Goal: Transaction & Acquisition: Purchase product/service

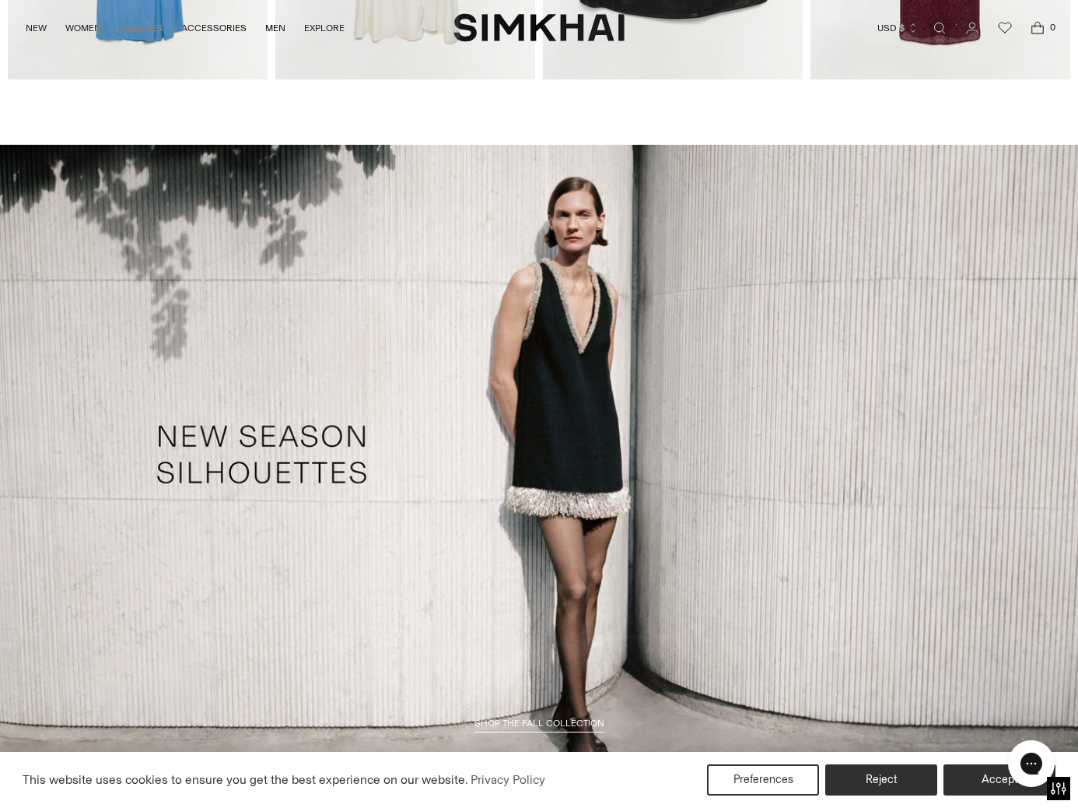
scroll to position [892, 0]
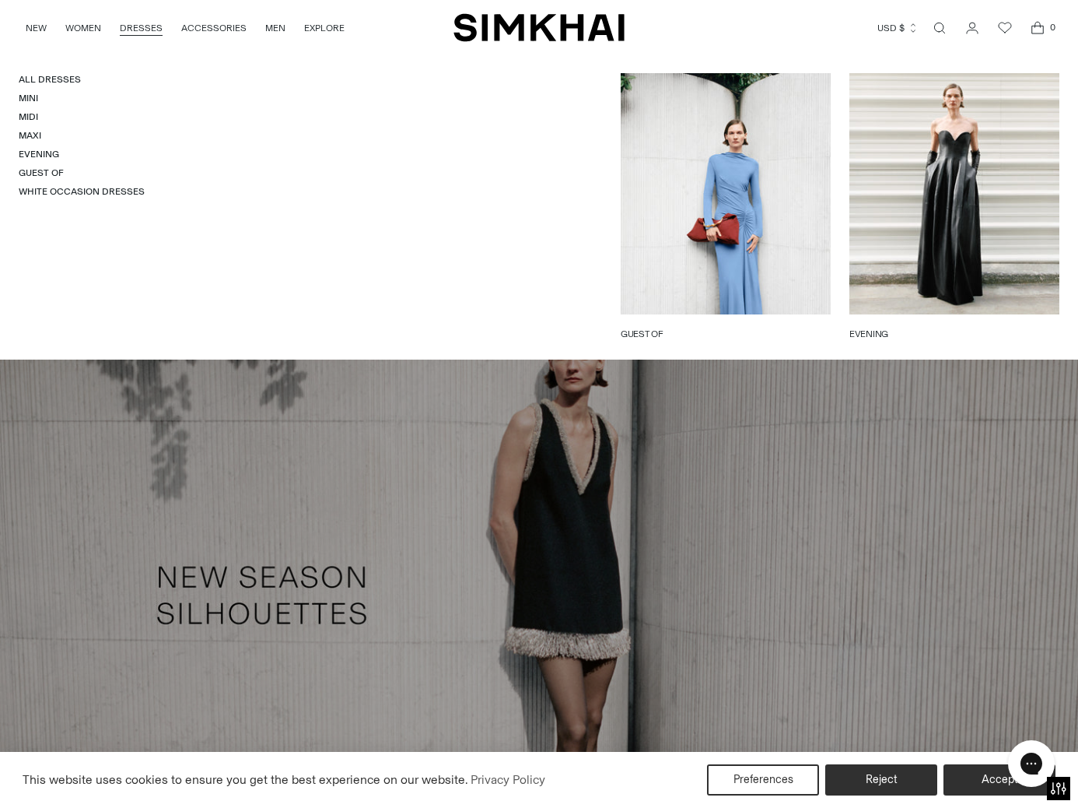
click at [137, 16] on link "DRESSES" at bounding box center [141, 28] width 43 height 34
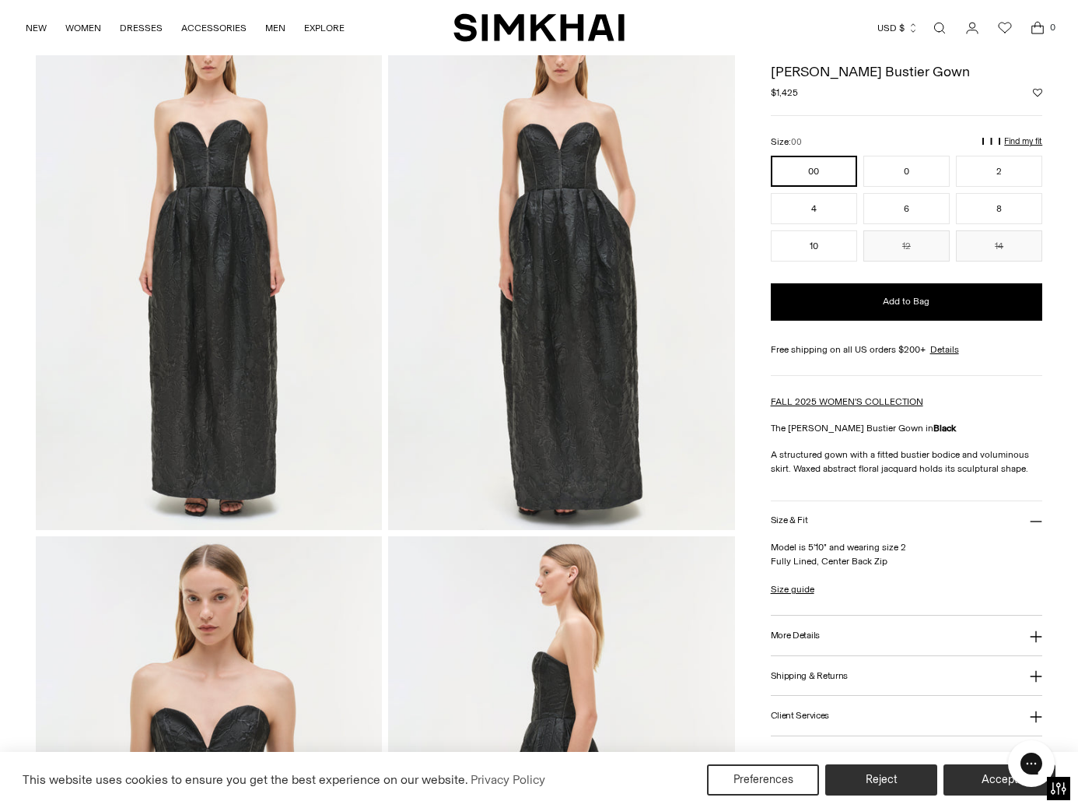
scroll to position [61, 0]
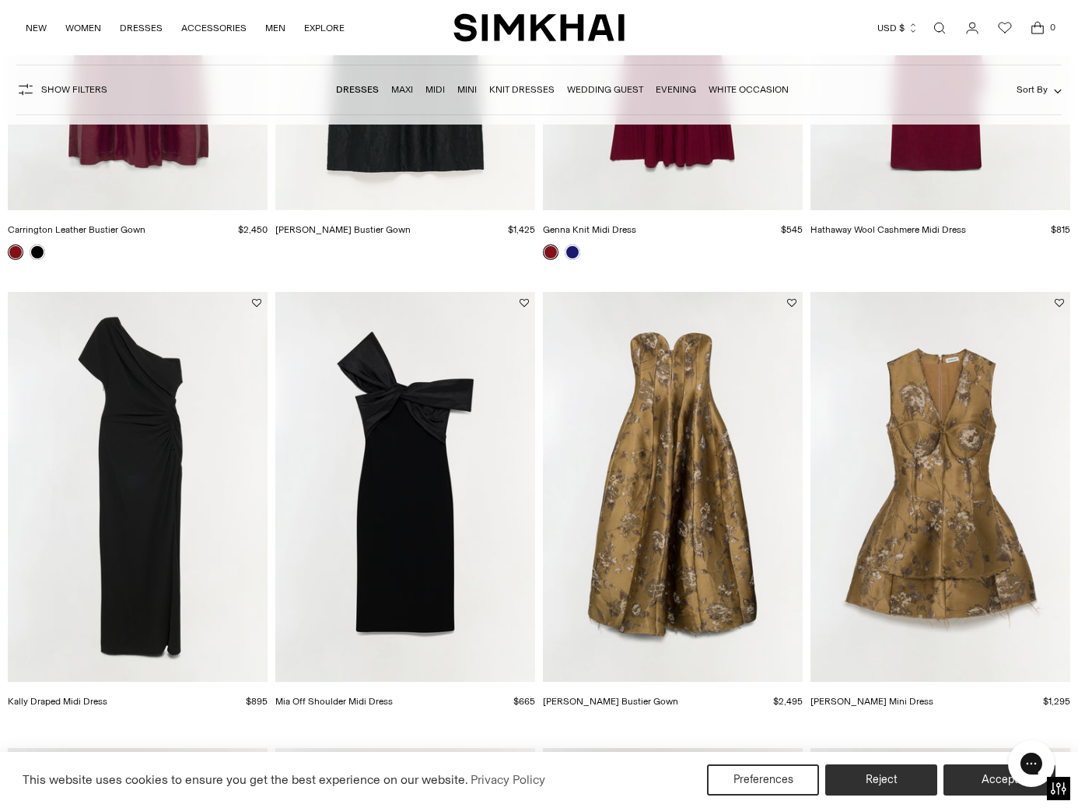
scroll to position [1818, 0]
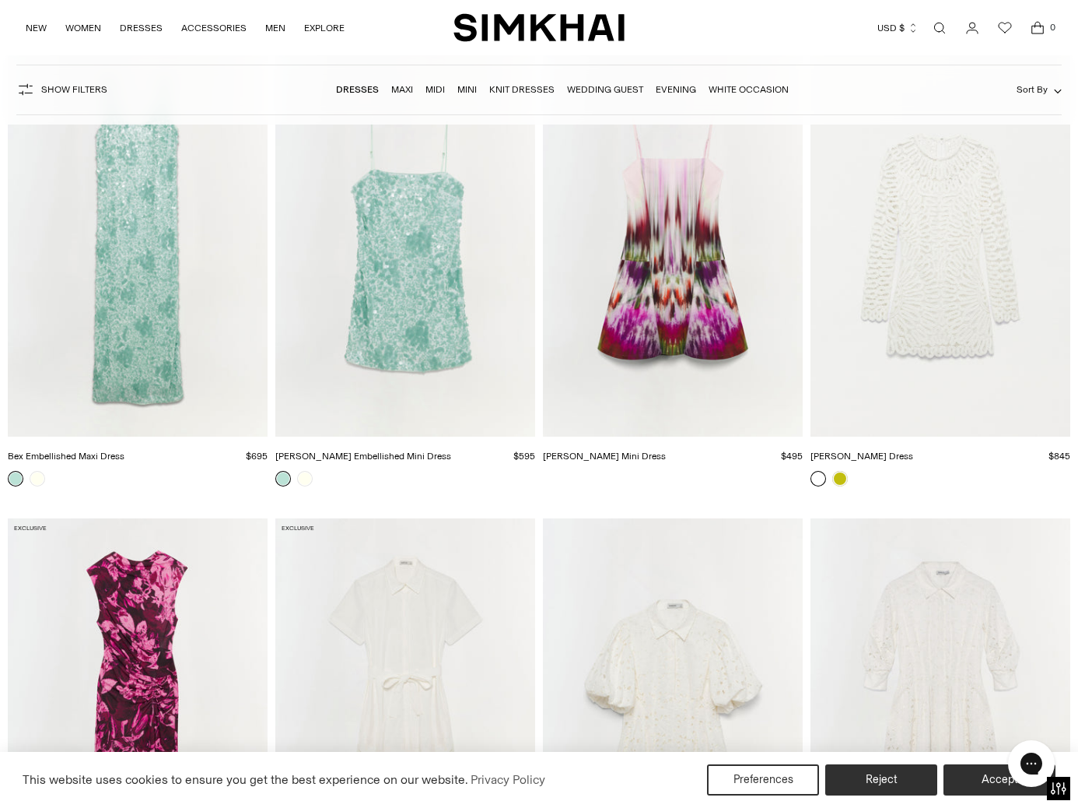
scroll to position [16296, 0]
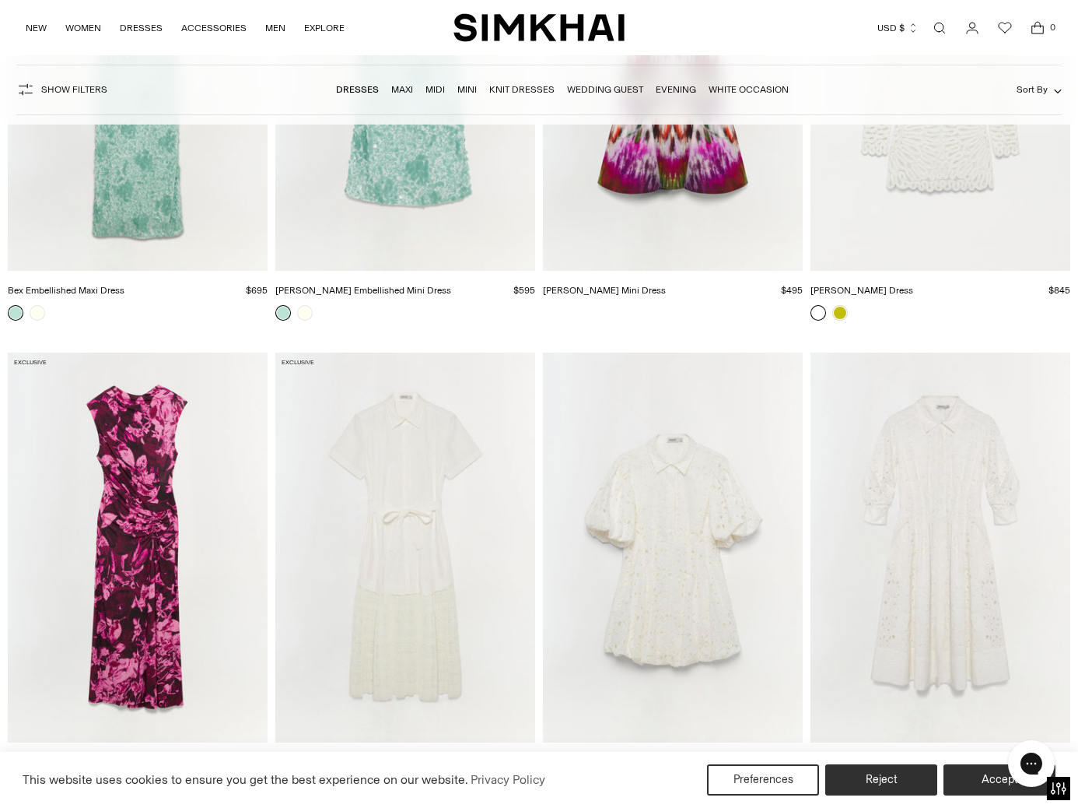
click at [0, 0] on img "Bex Embellished Maxi Dress" at bounding box center [0, 0] width 0 height 0
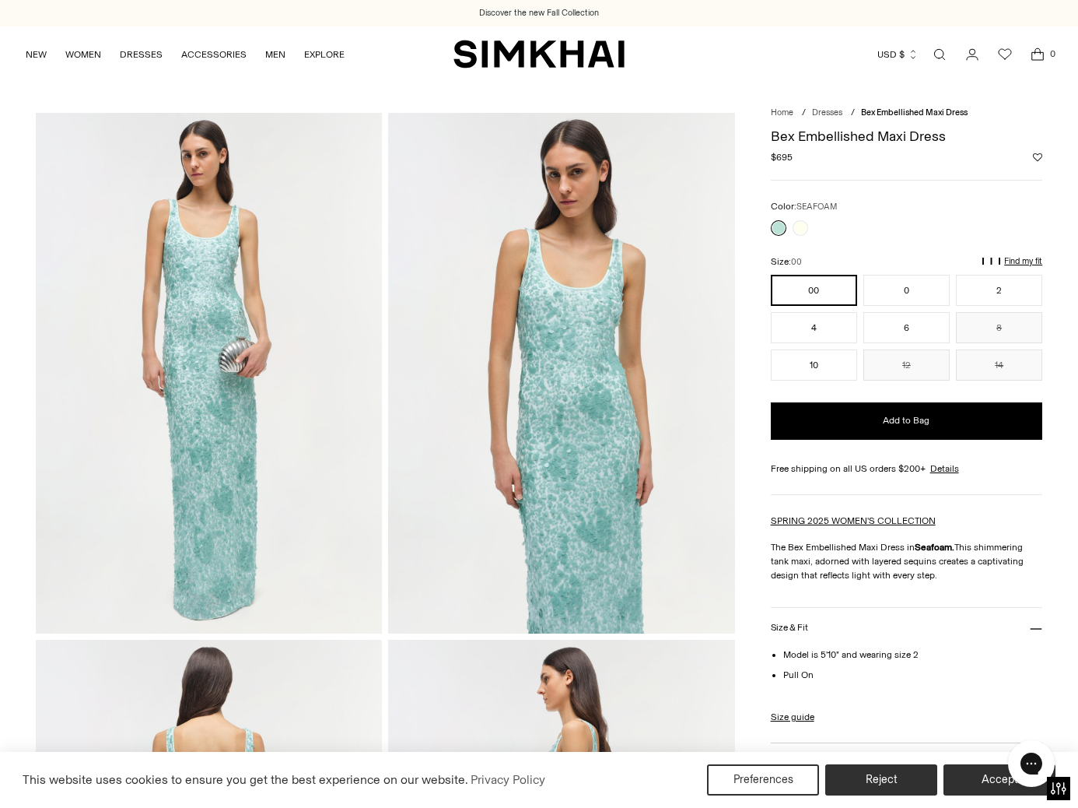
click at [280, 408] on img at bounding box center [209, 373] width 347 height 520
click at [818, 119] on li "Dresses /" at bounding box center [832, 113] width 40 height 13
click at [836, 110] on link "Dresses" at bounding box center [827, 112] width 30 height 10
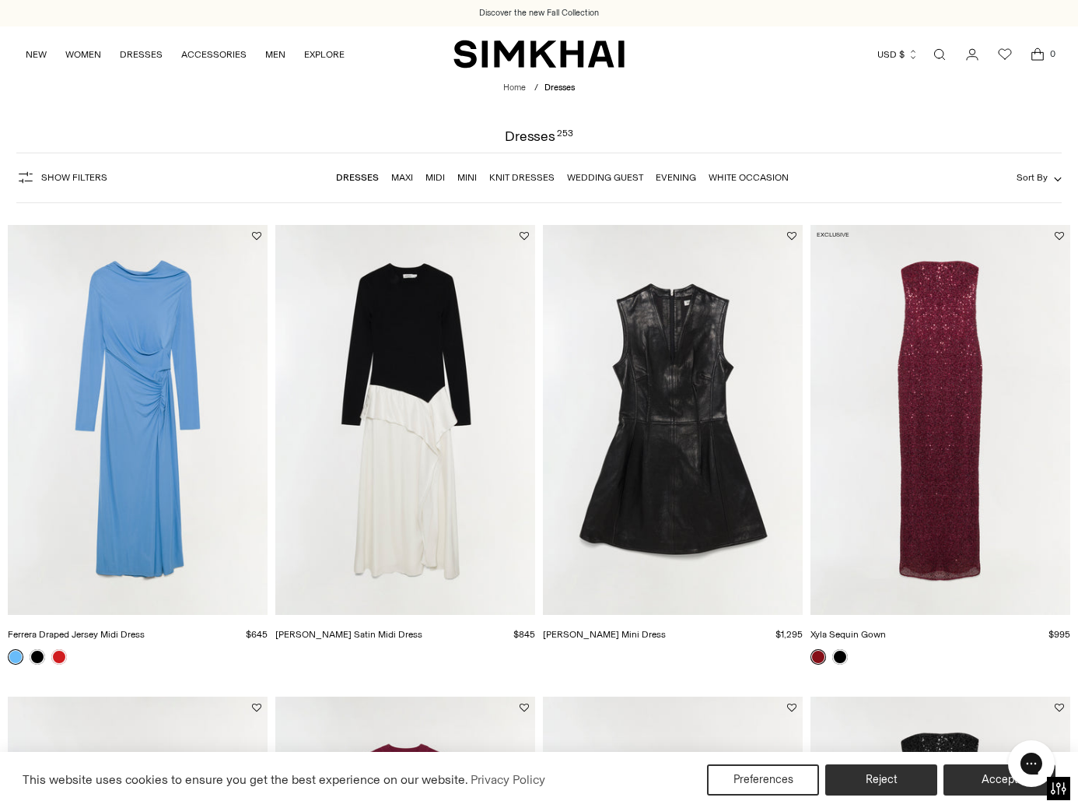
click at [666, 181] on link "Evening" at bounding box center [676, 177] width 40 height 11
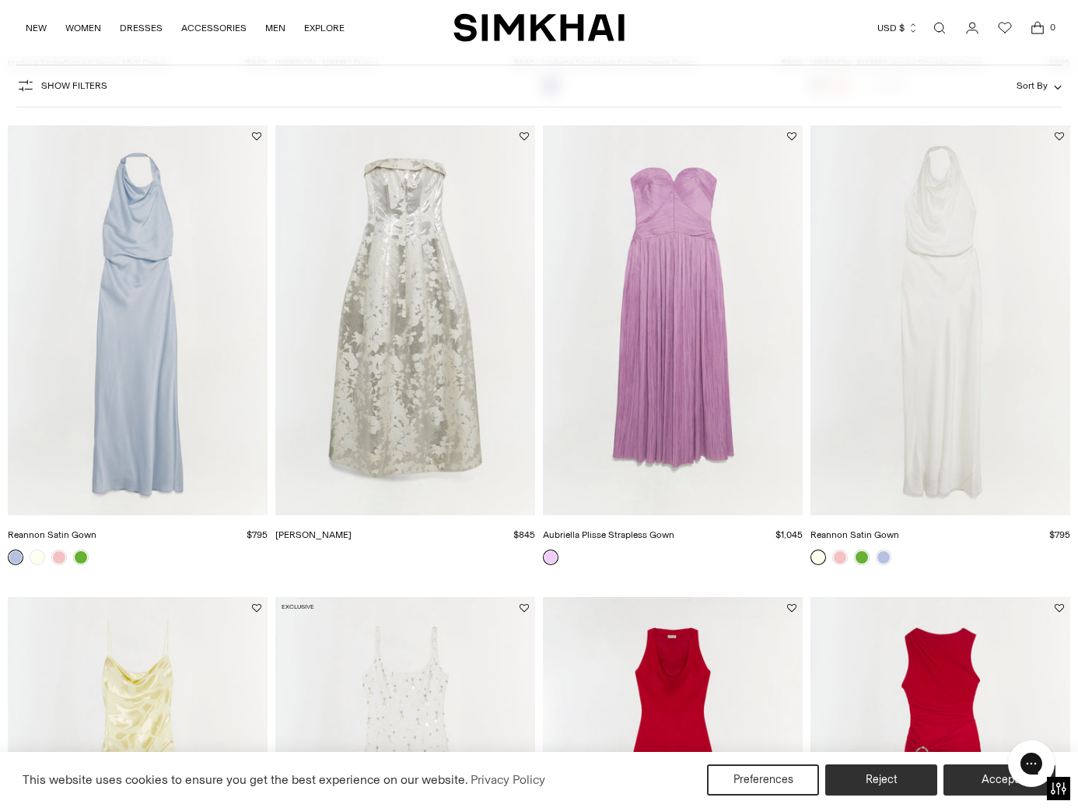
scroll to position [1031, 0]
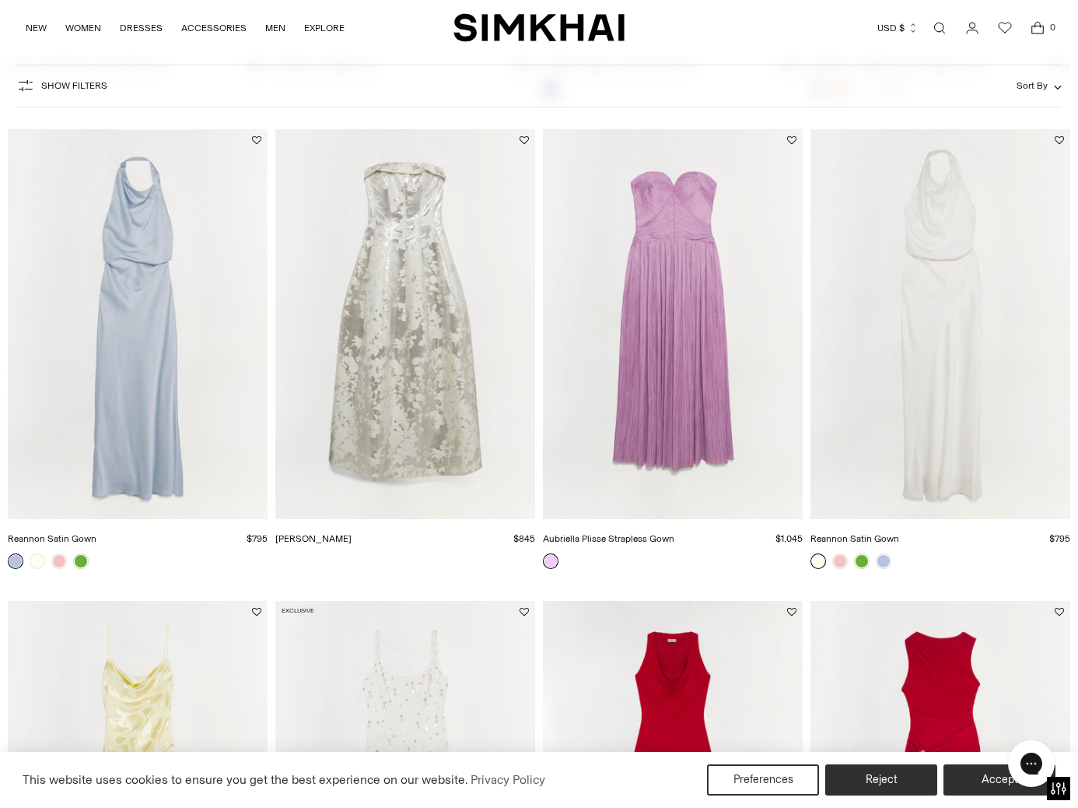
click at [0, 0] on img "Aubriella Plisse Strapless Gown" at bounding box center [0, 0] width 0 height 0
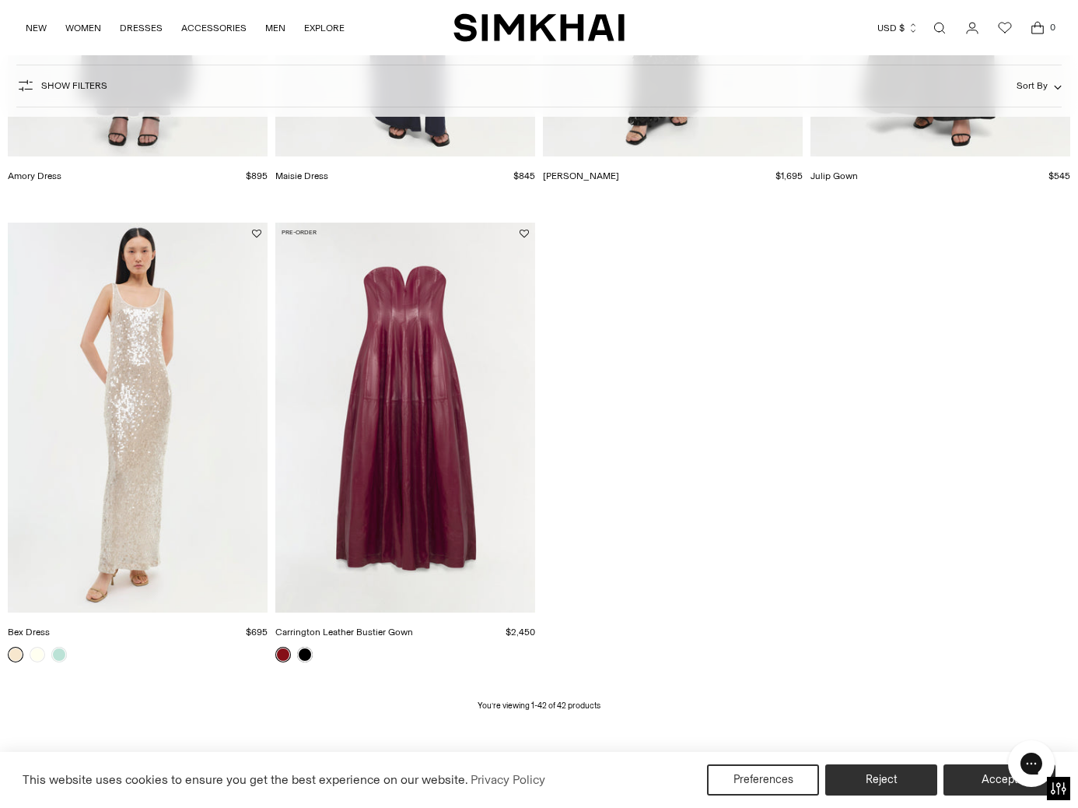
scroll to position [4709, 0]
